Goal: Transaction & Acquisition: Book appointment/travel/reservation

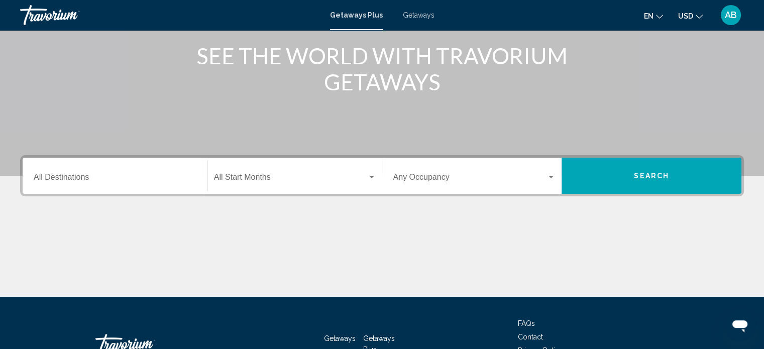
scroll to position [151, 0]
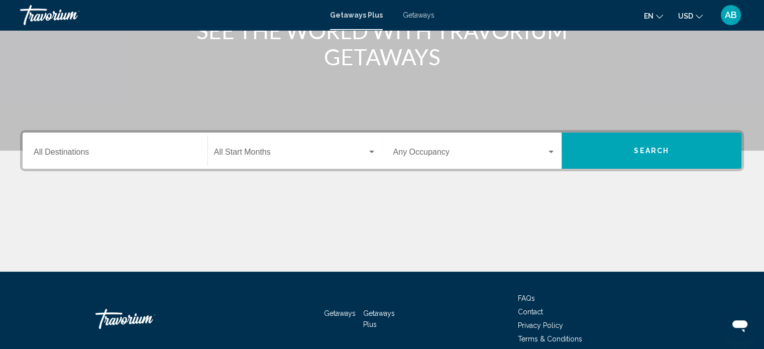
click at [86, 150] on input "Destination All Destinations" at bounding box center [115, 154] width 163 height 9
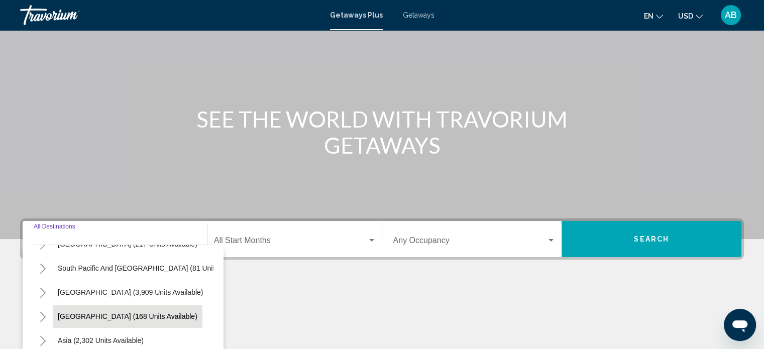
scroll to position [45, 0]
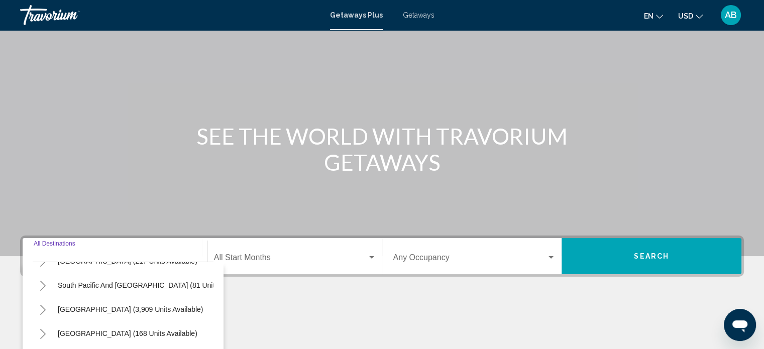
click at [277, 250] on div "Start Month All Start Months" at bounding box center [295, 257] width 162 height 32
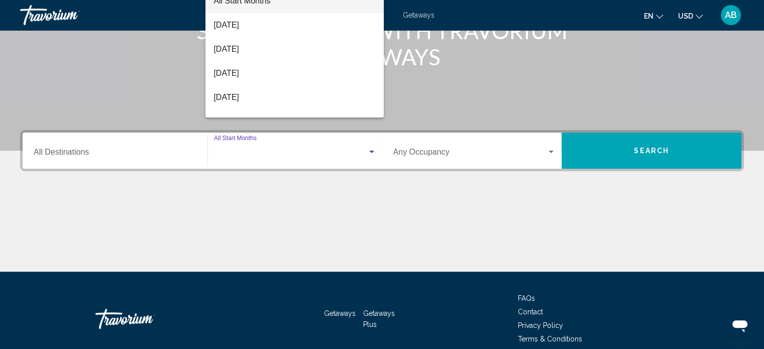
scroll to position [196, 0]
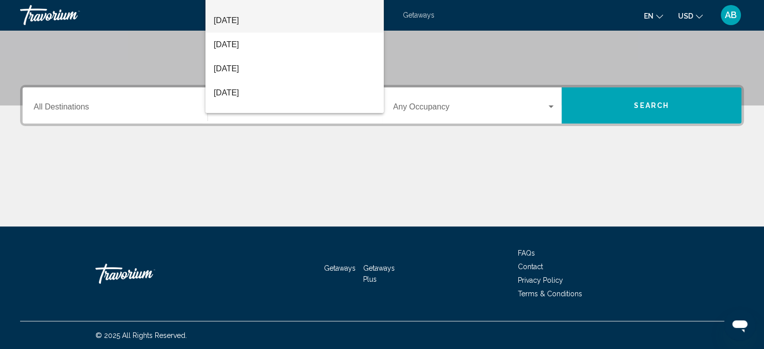
click at [258, 24] on span "[DATE]" at bounding box center [295, 21] width 162 height 24
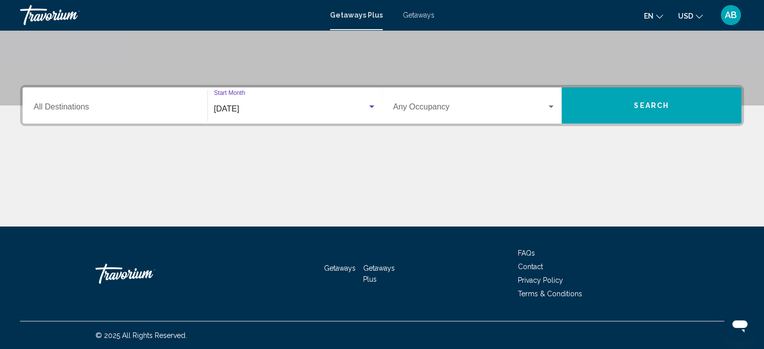
click at [71, 107] on input "Destination All Destinations" at bounding box center [115, 109] width 163 height 9
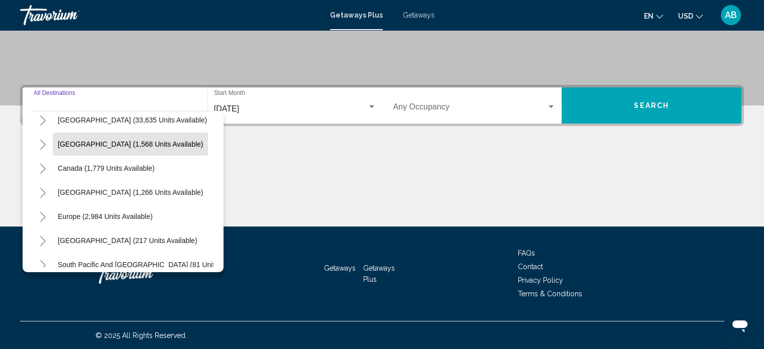
scroll to position [50, 0]
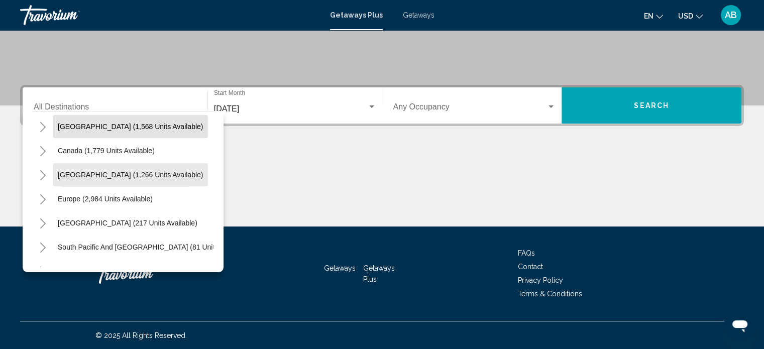
click at [78, 171] on span "[GEOGRAPHIC_DATA] (1,266 units available)" at bounding box center [130, 175] width 145 height 8
type input "**********"
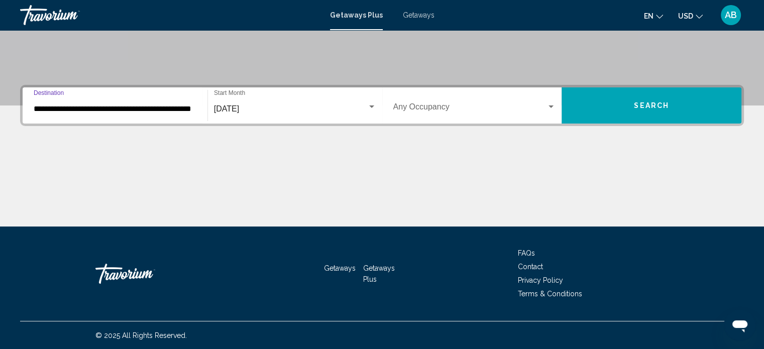
click at [554, 109] on div "Search widget" at bounding box center [551, 107] width 9 height 8
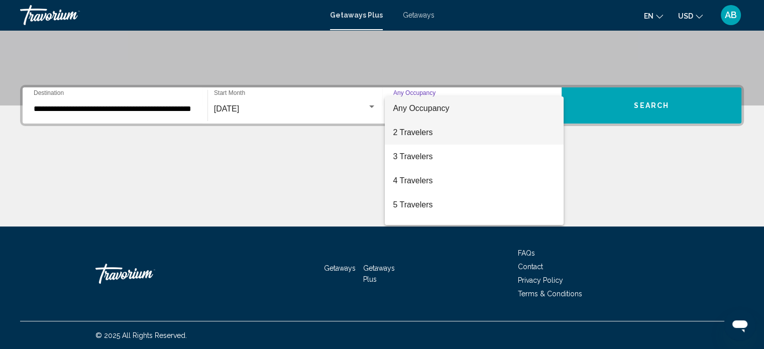
click at [416, 132] on span "2 Travelers" at bounding box center [474, 133] width 163 height 24
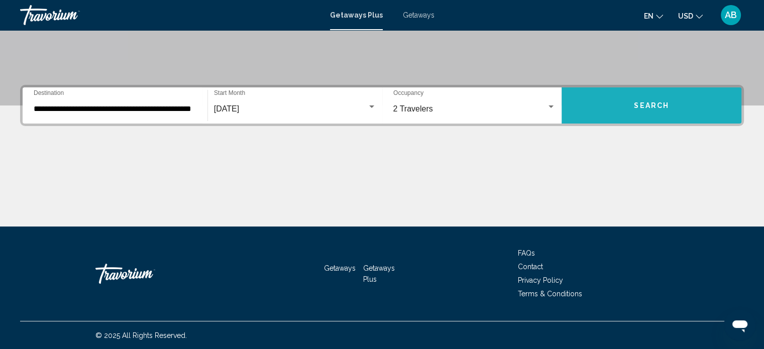
click at [626, 110] on button "Search" at bounding box center [652, 105] width 180 height 36
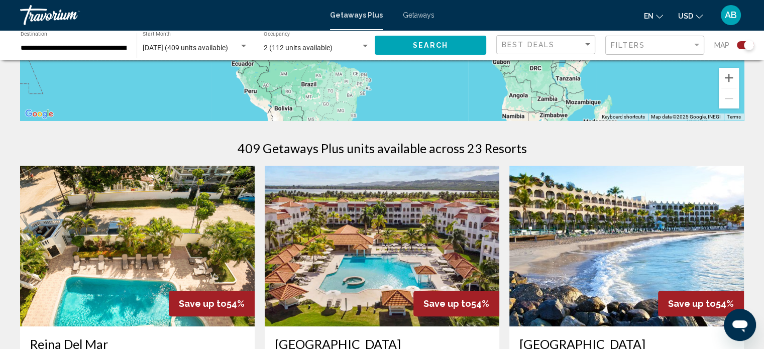
scroll to position [50, 0]
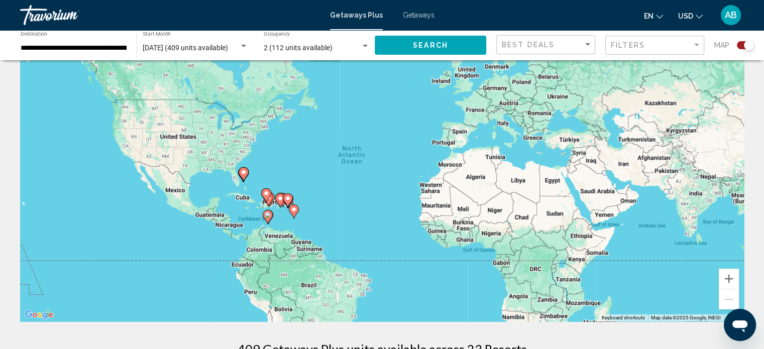
click at [173, 188] on div "To activate drag with keyboard, press Alt + Enter. Once in keyboard drag state,…" at bounding box center [382, 170] width 724 height 301
click at [173, 194] on div "To activate drag with keyboard, press Alt + Enter. Once in keyboard drag state,…" at bounding box center [382, 170] width 724 height 301
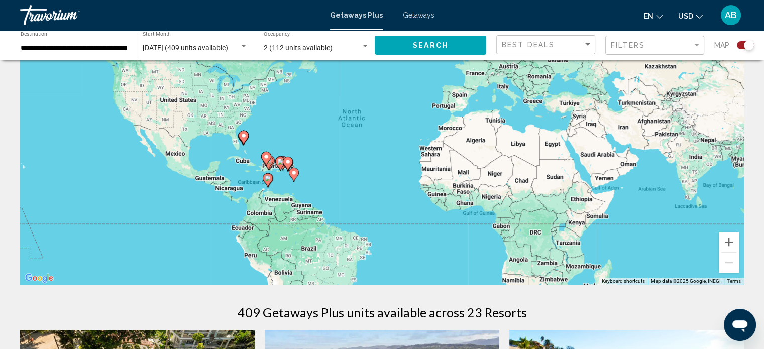
scroll to position [0, 0]
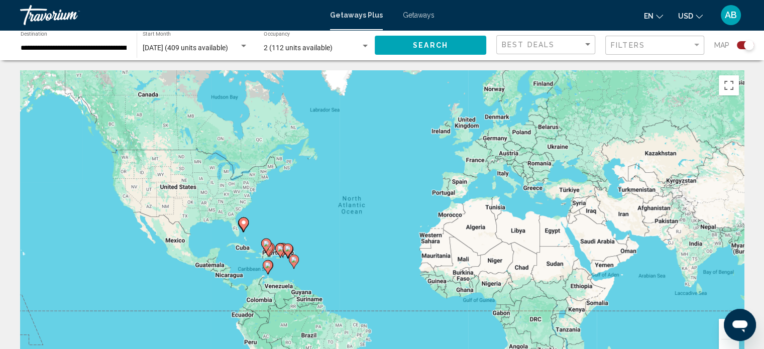
click at [111, 45] on input "**********" at bounding box center [74, 48] width 106 height 8
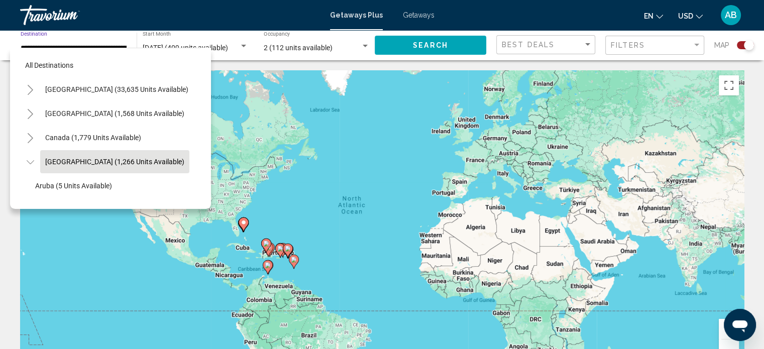
scroll to position [39, 16]
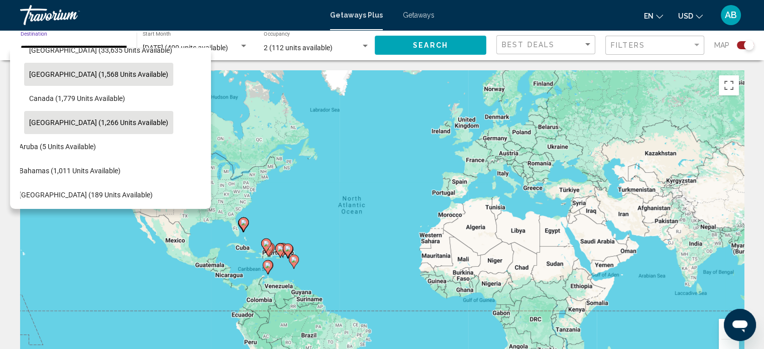
click at [70, 75] on span "[GEOGRAPHIC_DATA] (1,568 units available)" at bounding box center [98, 74] width 139 height 8
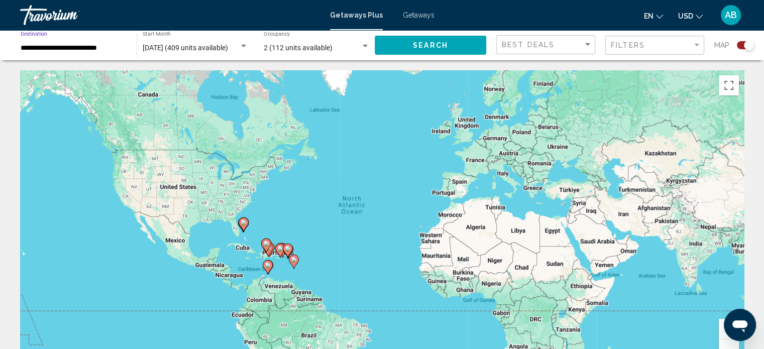
click at [404, 48] on button "Search" at bounding box center [431, 45] width 112 height 19
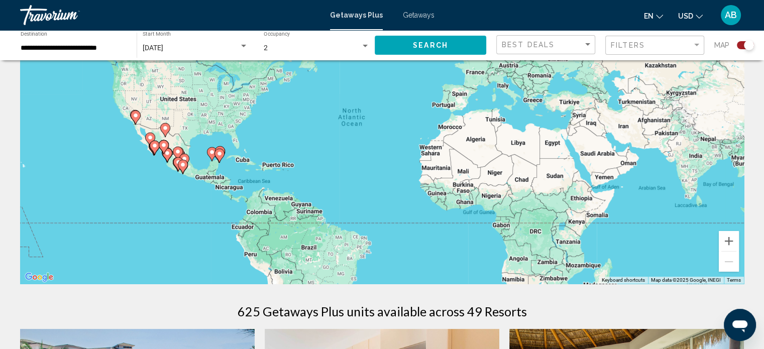
scroll to position [50, 0]
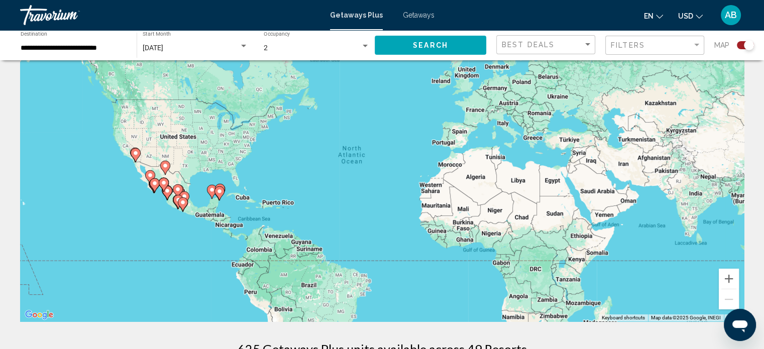
click at [192, 152] on div "To activate drag with keyboard, press Alt + Enter. Once in keyboard drag state,…" at bounding box center [382, 170] width 724 height 301
click at [100, 50] on input "**********" at bounding box center [74, 48] width 106 height 8
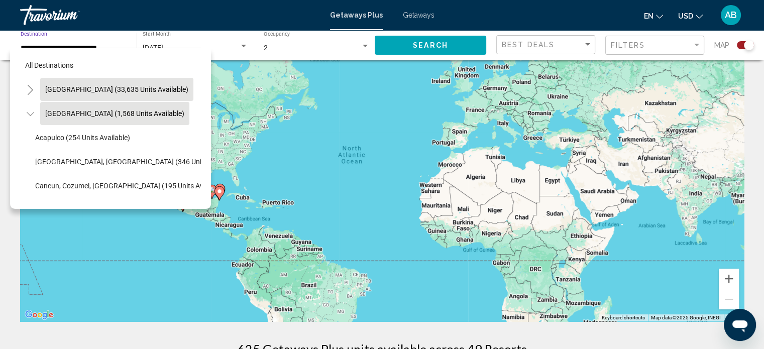
click at [95, 91] on span "[GEOGRAPHIC_DATA] (33,635 units available)" at bounding box center [116, 89] width 143 height 8
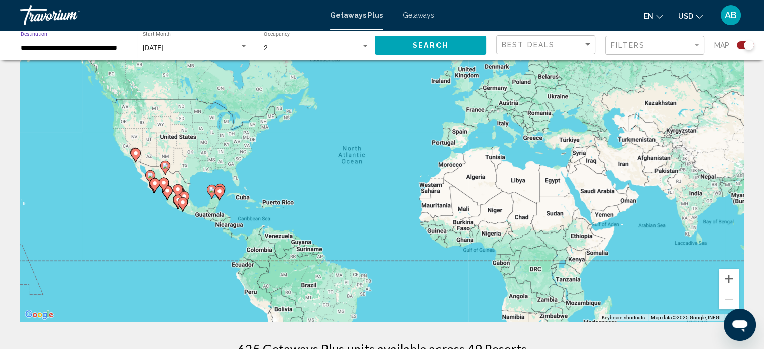
click at [302, 45] on div "2" at bounding box center [312, 48] width 97 height 8
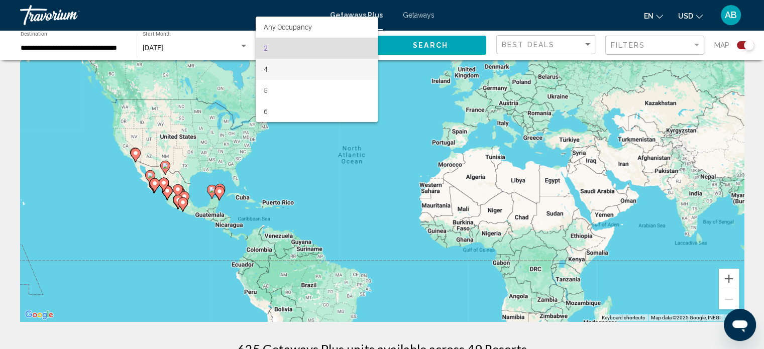
click at [271, 66] on span "4" at bounding box center [317, 69] width 106 height 21
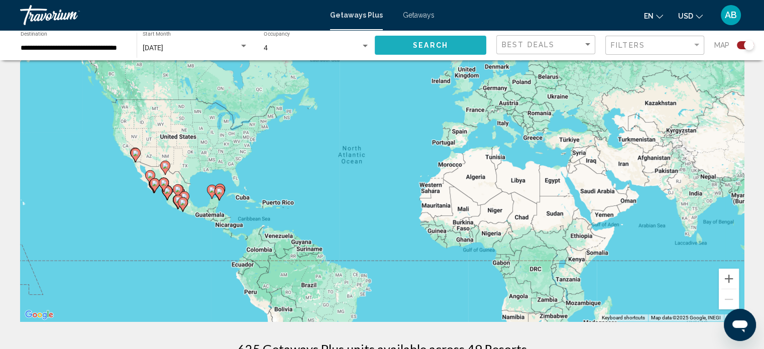
click at [410, 54] on button "Search" at bounding box center [431, 45] width 112 height 19
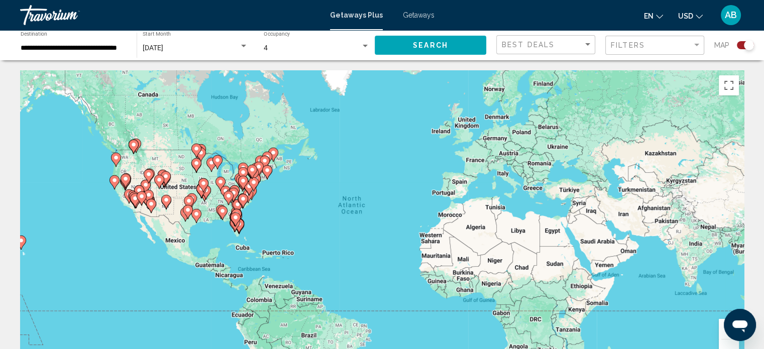
click at [164, 199] on image "Main content" at bounding box center [166, 200] width 6 height 6
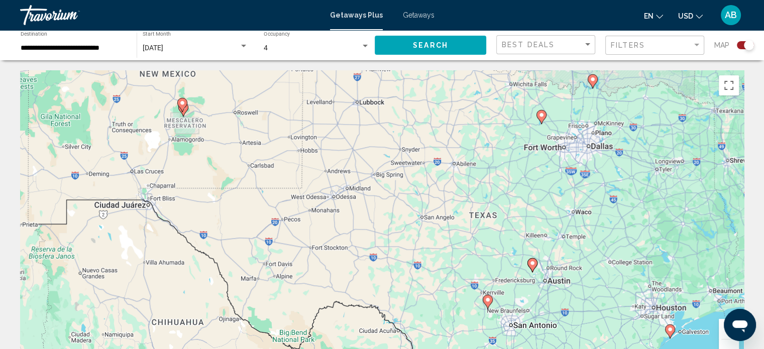
drag, startPoint x: 595, startPoint y: 326, endPoint x: 392, endPoint y: 212, distance: 233.1
click at [392, 212] on div "To activate drag with keyboard, press Alt + Enter. Once in keyboard drag state,…" at bounding box center [382, 220] width 724 height 301
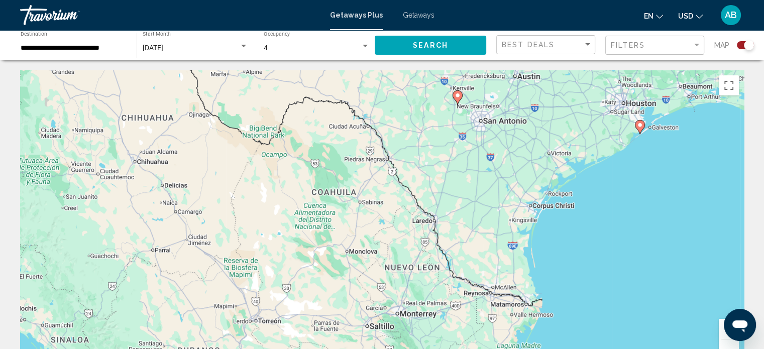
drag, startPoint x: 402, startPoint y: 263, endPoint x: 373, endPoint y: 56, distance: 209.5
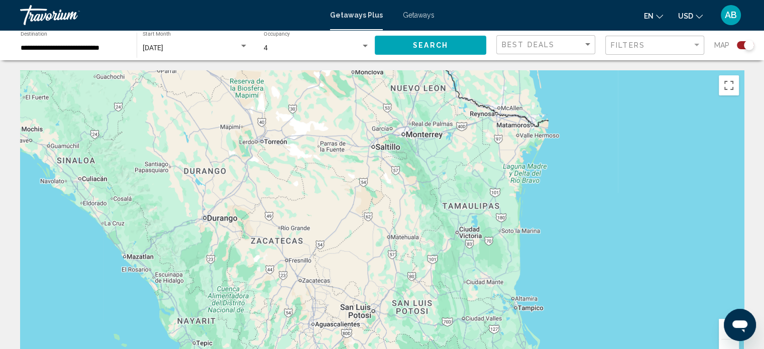
drag, startPoint x: 441, startPoint y: 245, endPoint x: 443, endPoint y: 52, distance: 192.9
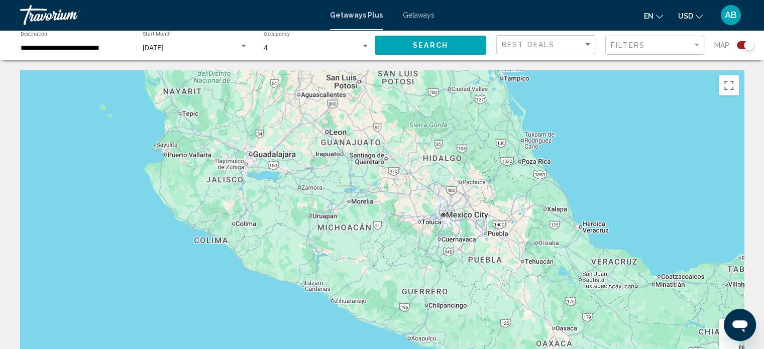
drag, startPoint x: 416, startPoint y: 235, endPoint x: 408, endPoint y: 37, distance: 198.1
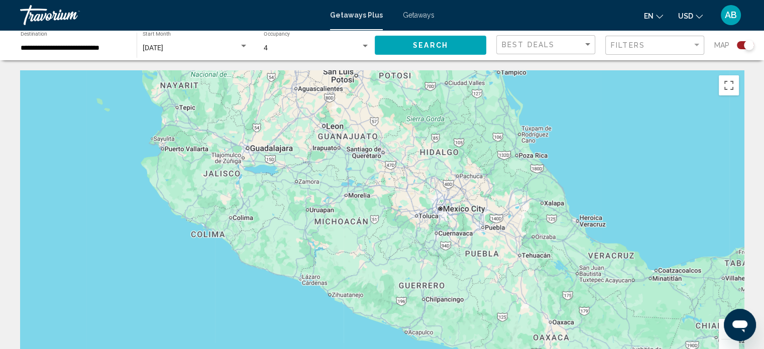
click at [41, 50] on input "**********" at bounding box center [74, 48] width 106 height 8
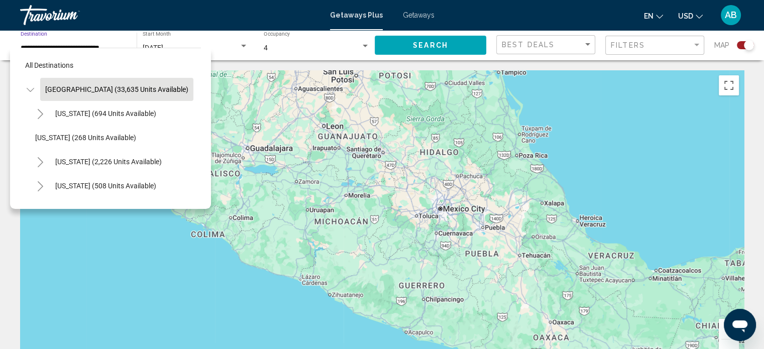
click at [117, 90] on span "[GEOGRAPHIC_DATA] (33,635 units available)" at bounding box center [116, 89] width 143 height 8
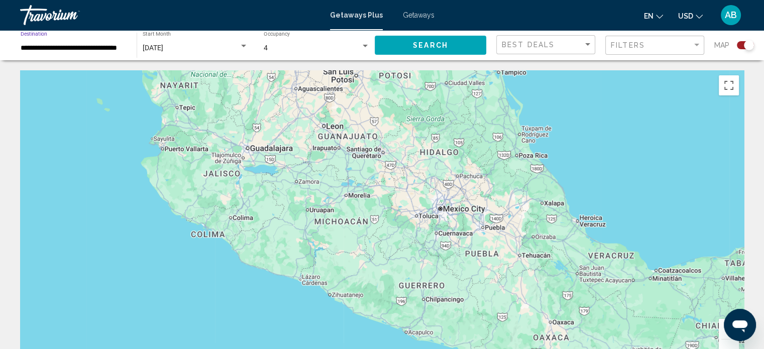
click at [102, 51] on input "**********" at bounding box center [74, 48] width 106 height 8
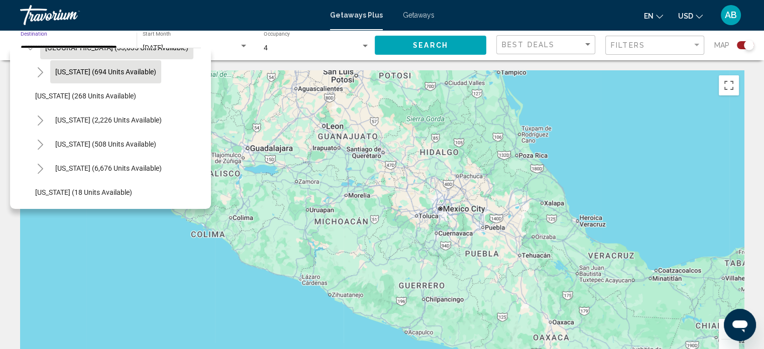
scroll to position [100, 0]
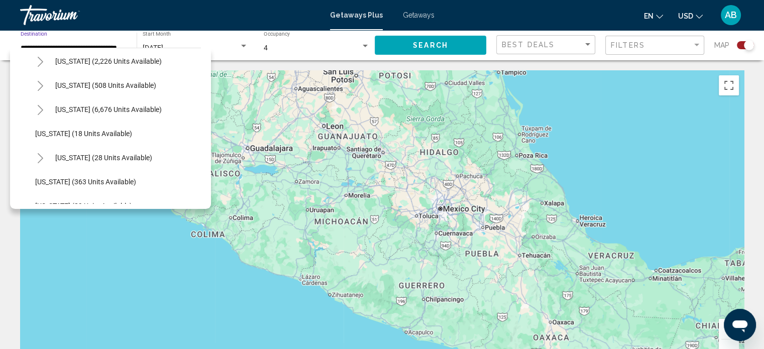
click at [87, 113] on span "[US_STATE] (6,676 units available)" at bounding box center [108, 110] width 107 height 8
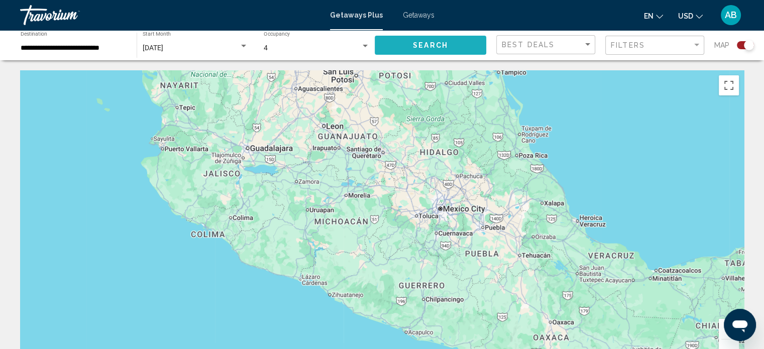
click at [399, 44] on button "Search" at bounding box center [431, 45] width 112 height 19
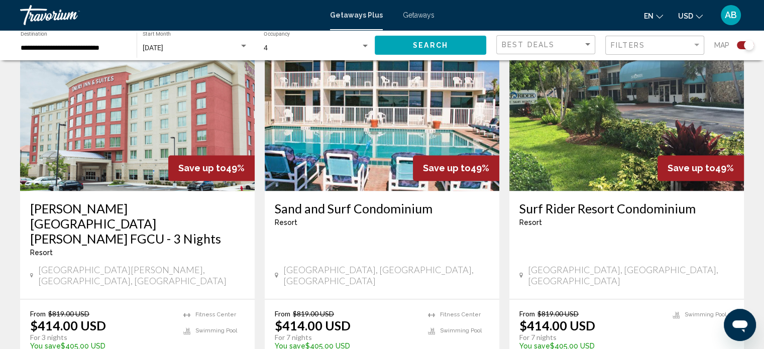
scroll to position [1658, 0]
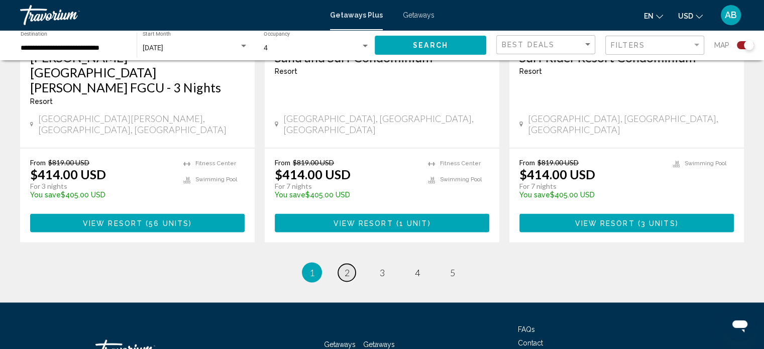
click at [345, 267] on span "2" at bounding box center [347, 272] width 5 height 11
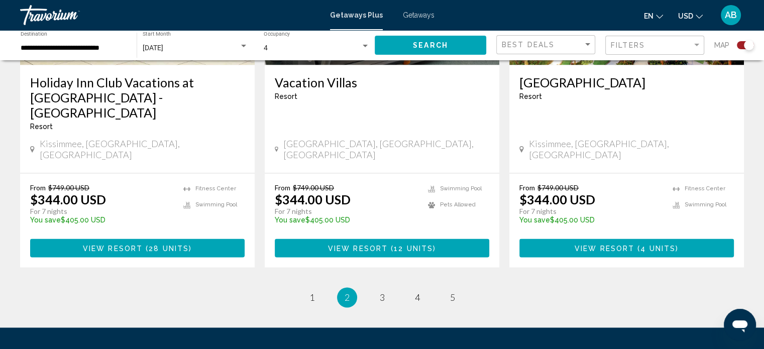
scroll to position [1628, 0]
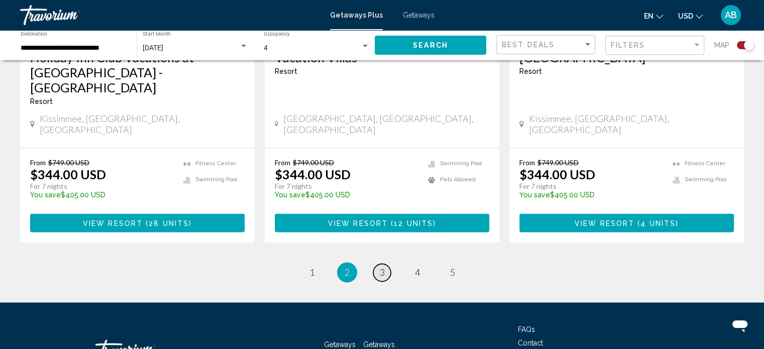
click at [382, 267] on span "3" at bounding box center [382, 272] width 5 height 11
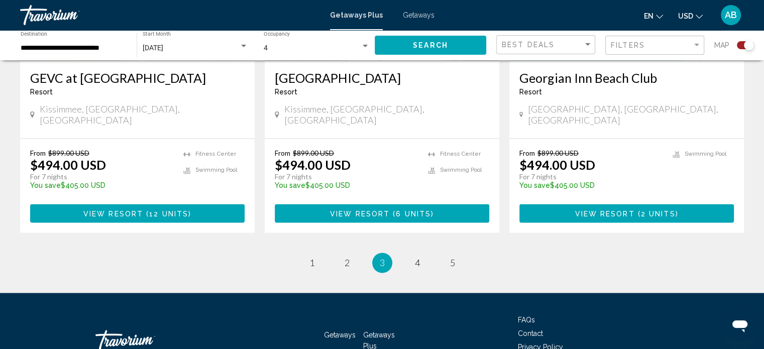
scroll to position [1628, 0]
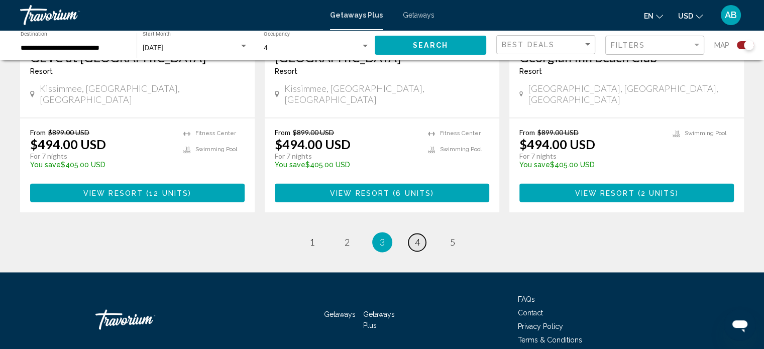
click at [417, 237] on span "4" at bounding box center [417, 242] width 5 height 11
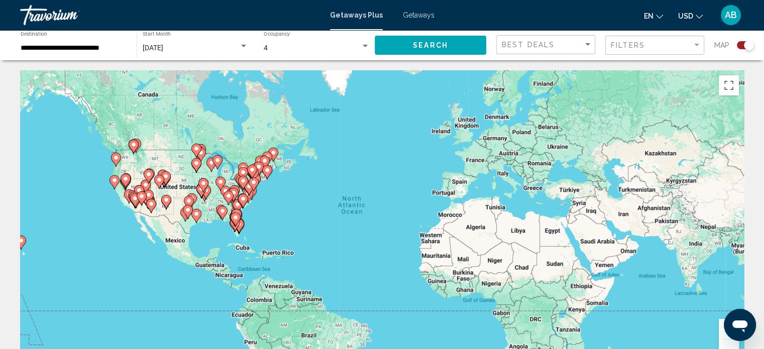
click at [235, 229] on icon "Main content" at bounding box center [234, 224] width 9 height 13
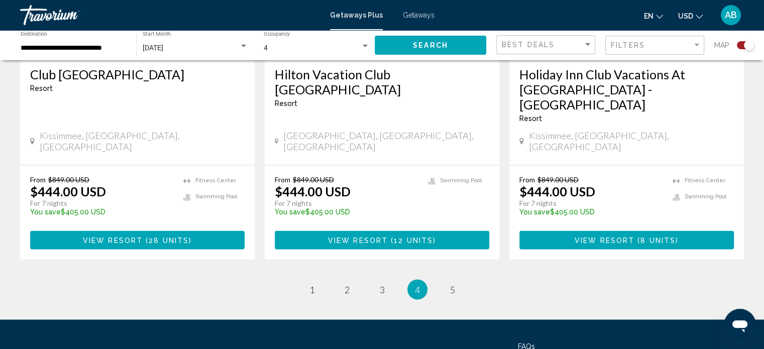
scroll to position [1644, 0]
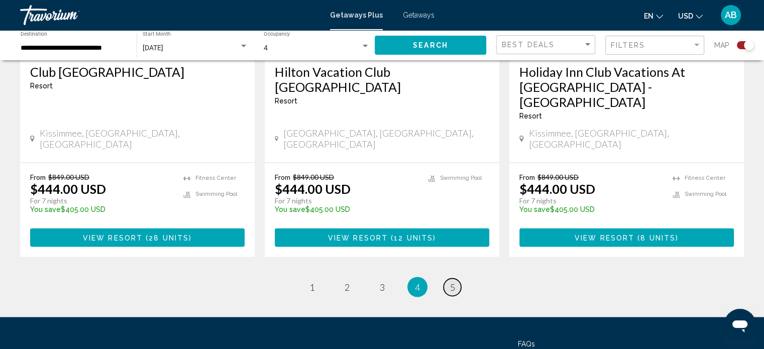
click at [453, 281] on span "5" at bounding box center [452, 286] width 5 height 11
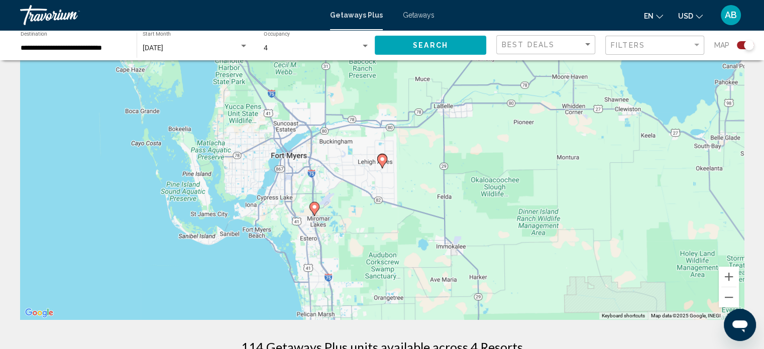
scroll to position [100, 0]
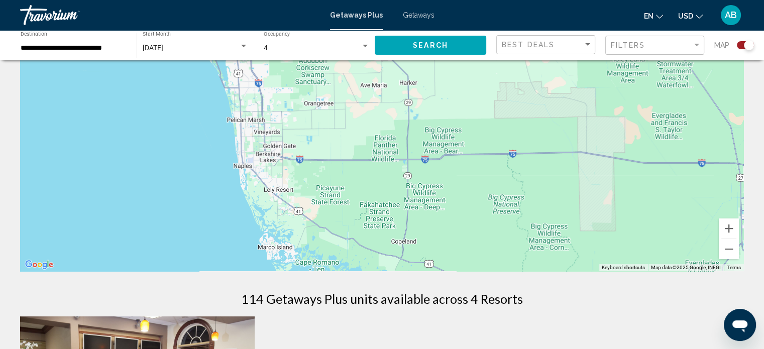
drag, startPoint x: 372, startPoint y: 230, endPoint x: 302, endPoint y: 82, distance: 162.9
click at [302, 82] on div "To activate drag with keyboard, press Alt + Enter. Once in keyboard drag state,…" at bounding box center [382, 120] width 724 height 301
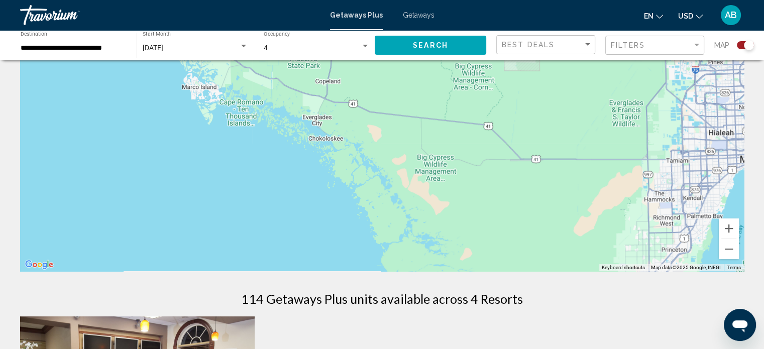
drag, startPoint x: 381, startPoint y: 215, endPoint x: 305, endPoint y: 53, distance: 178.0
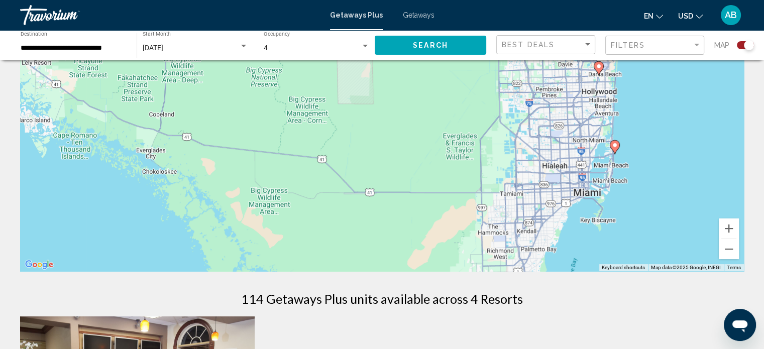
drag, startPoint x: 438, startPoint y: 215, endPoint x: 271, endPoint y: 246, distance: 169.2
click at [271, 246] on div "To activate drag with keyboard, press Alt + Enter. Once in keyboard drag state,…" at bounding box center [382, 120] width 724 height 301
click at [598, 65] on image "Main content" at bounding box center [599, 66] width 6 height 6
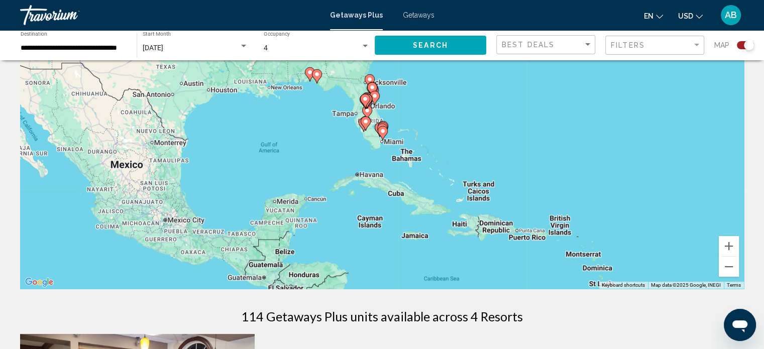
scroll to position [0, 0]
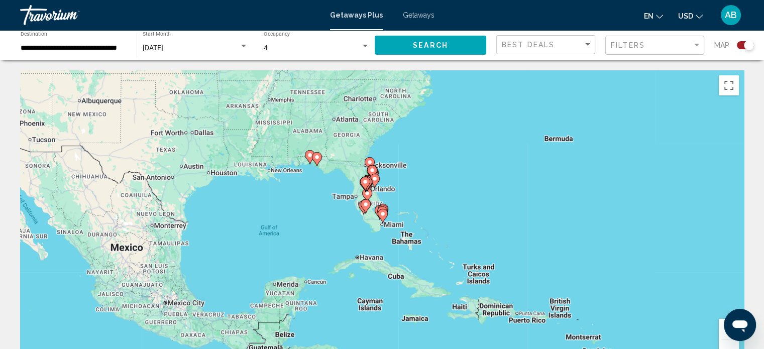
click at [308, 157] on image "Main content" at bounding box center [310, 155] width 6 height 6
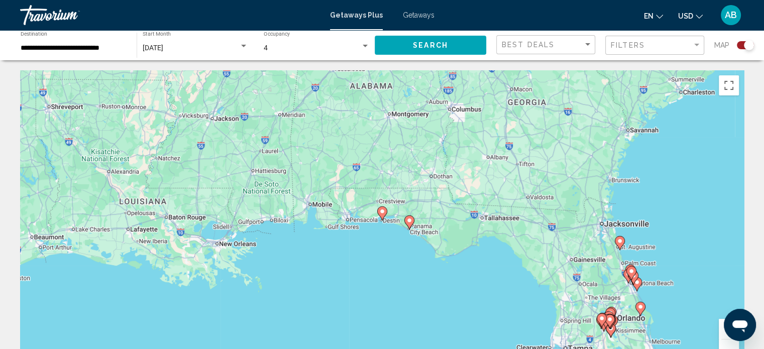
click at [411, 219] on image "Main content" at bounding box center [409, 221] width 6 height 6
type input "**********"
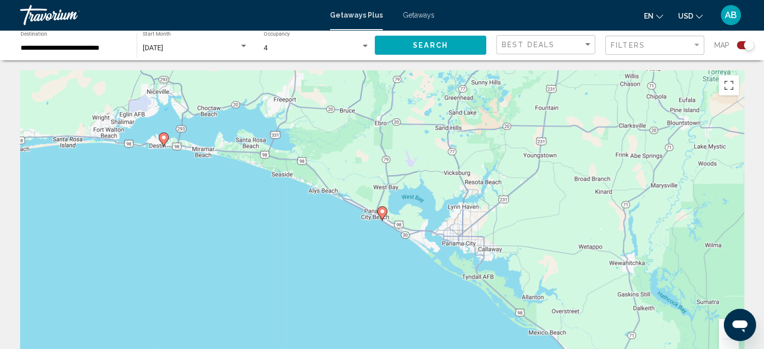
click at [380, 216] on icon "Main content" at bounding box center [381, 213] width 9 height 13
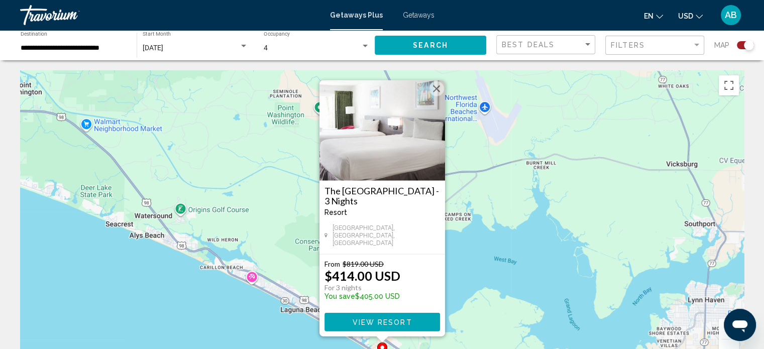
click at [363, 194] on h3 "The [GEOGRAPHIC_DATA] - 3 Nights" at bounding box center [383, 196] width 116 height 20
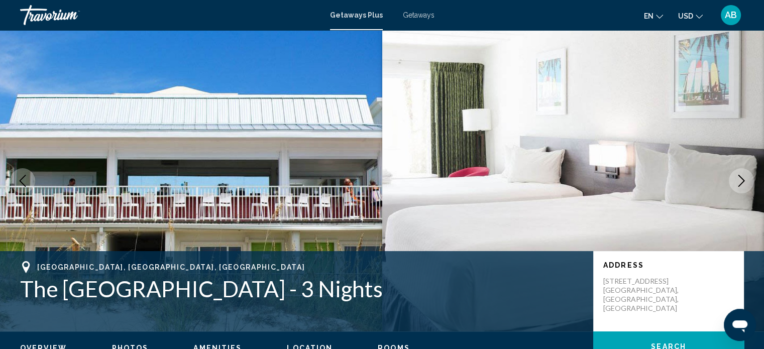
scroll to position [6, 0]
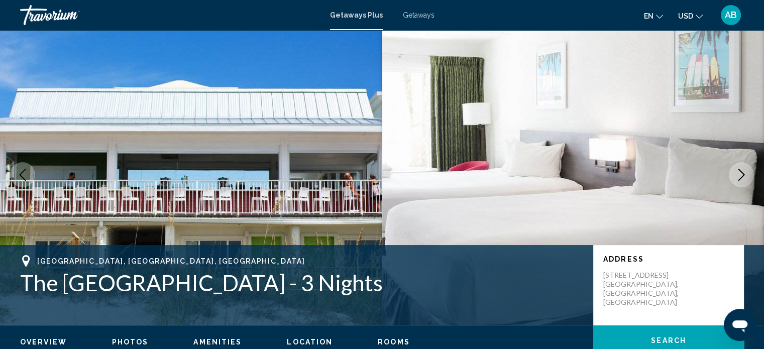
click at [740, 167] on button "Next image" at bounding box center [741, 174] width 25 height 25
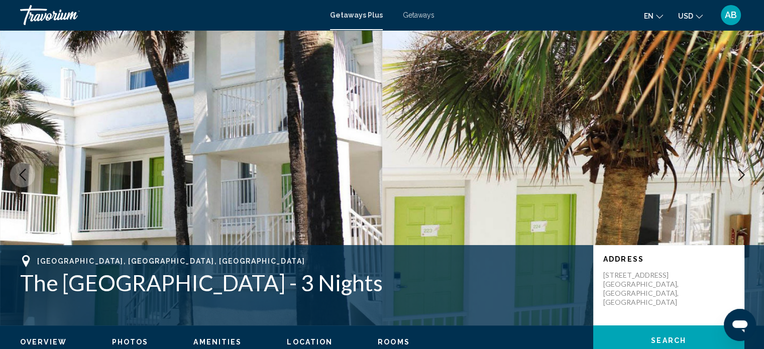
click at [740, 167] on button "Next image" at bounding box center [741, 174] width 25 height 25
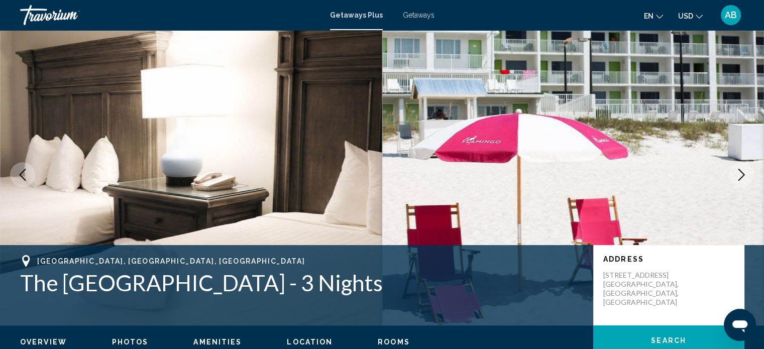
click at [740, 167] on button "Next image" at bounding box center [741, 174] width 25 height 25
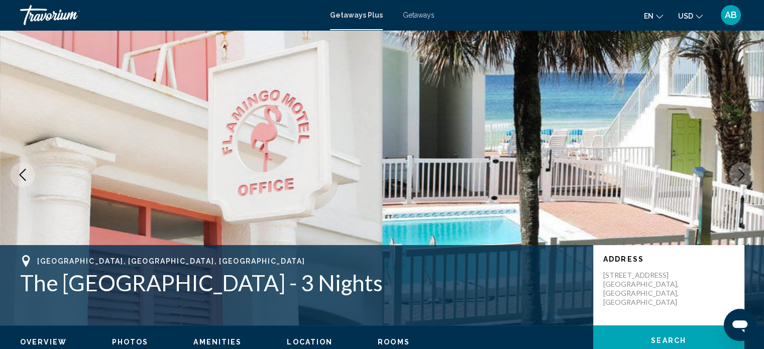
click at [740, 167] on button "Next image" at bounding box center [741, 174] width 25 height 25
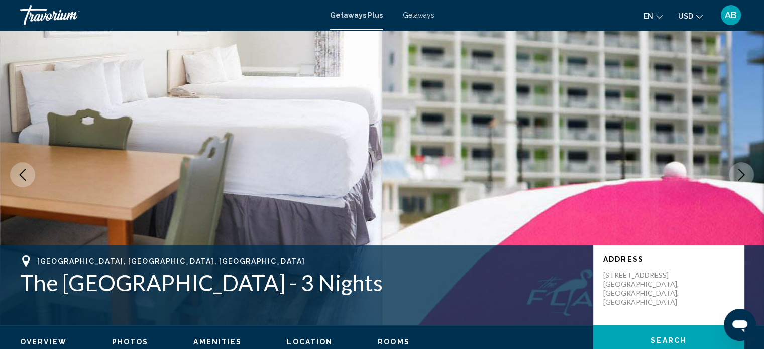
click at [740, 167] on button "Next image" at bounding box center [741, 174] width 25 height 25
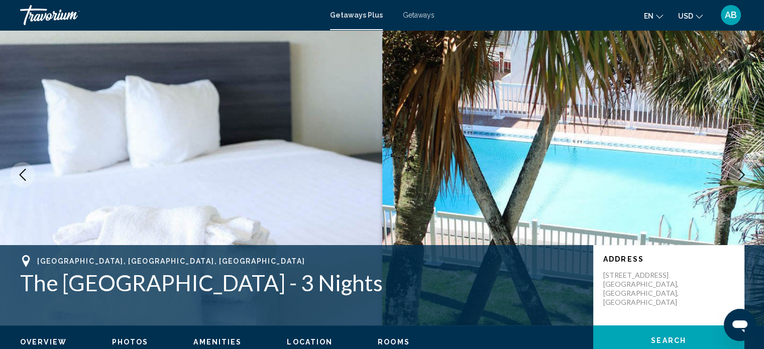
click at [740, 167] on button "Next image" at bounding box center [741, 174] width 25 height 25
